Goal: Task Accomplishment & Management: Manage account settings

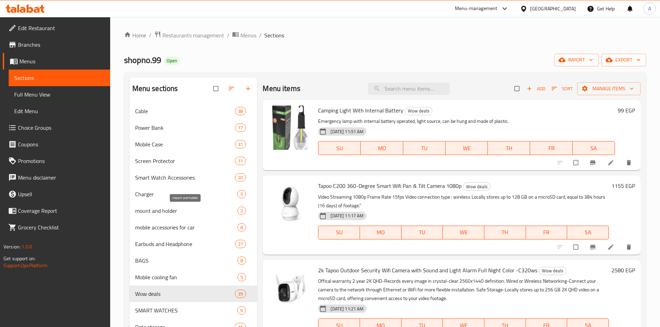
drag, startPoint x: 90, startPoint y: 302, endPoint x: 90, endPoint y: 307, distance: 4.9
drag, startPoint x: 90, startPoint y: 307, endPoint x: 369, endPoint y: 40, distance: 386.0
click at [369, 40] on div "Home / Restaurants management / Menus / Sections shopno.99 Open import export M…" at bounding box center [385, 221] width 522 height 380
click at [405, 93] on input "search" at bounding box center [409, 89] width 82 height 12
paste input "Tapo C200 360-degree smart wifi pan & tilt camera 1080p"
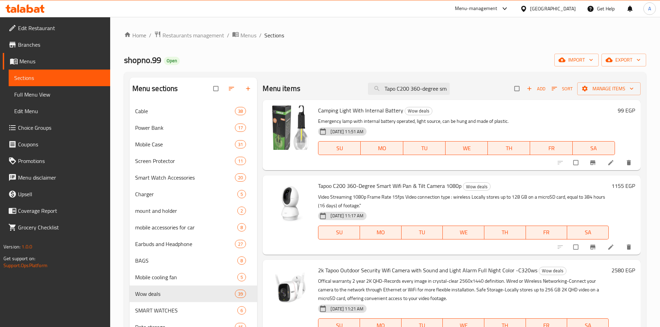
scroll to position [0, 74]
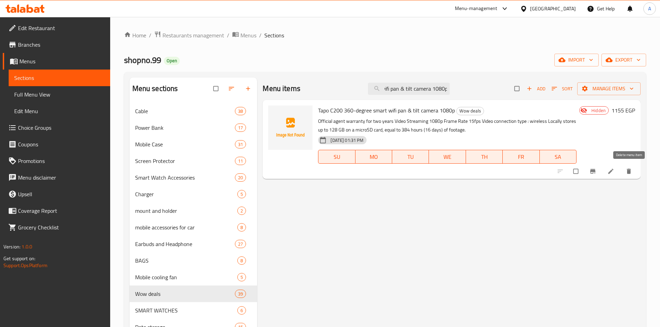
type input "Tapo C200 360-degree smart wifi pan & tilt camera 1080p"
click at [633, 171] on span "delete" at bounding box center [629, 171] width 8 height 7
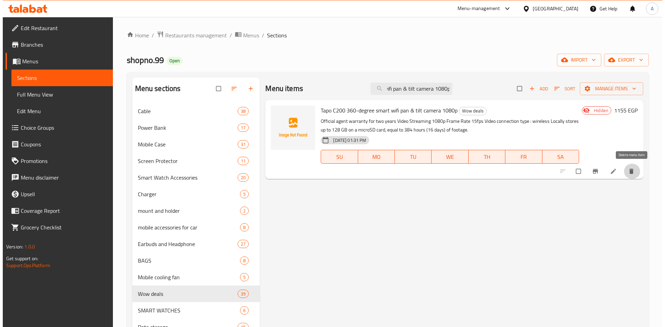
scroll to position [0, 0]
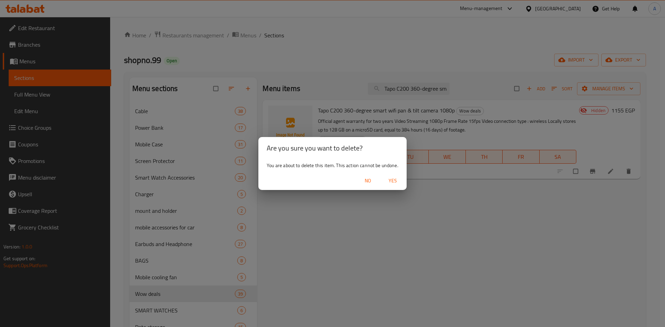
click at [396, 182] on span "Yes" at bounding box center [392, 181] width 17 height 9
